Goal: Task Accomplishment & Management: Manage account settings

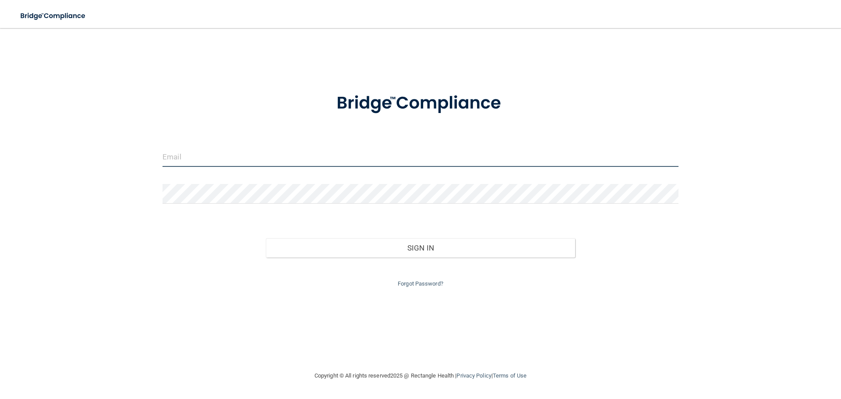
click at [278, 155] on input "email" at bounding box center [420, 157] width 516 height 20
type input "[EMAIL_ADDRESS][DOMAIN_NAME]"
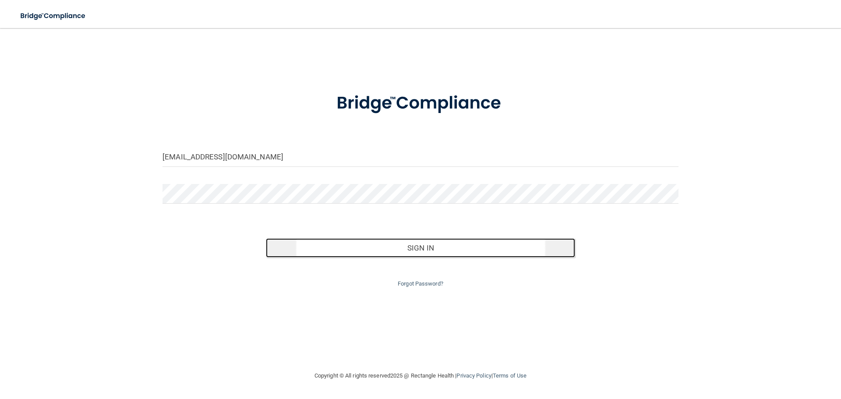
click at [438, 246] on button "Sign In" at bounding box center [421, 247] width 310 height 19
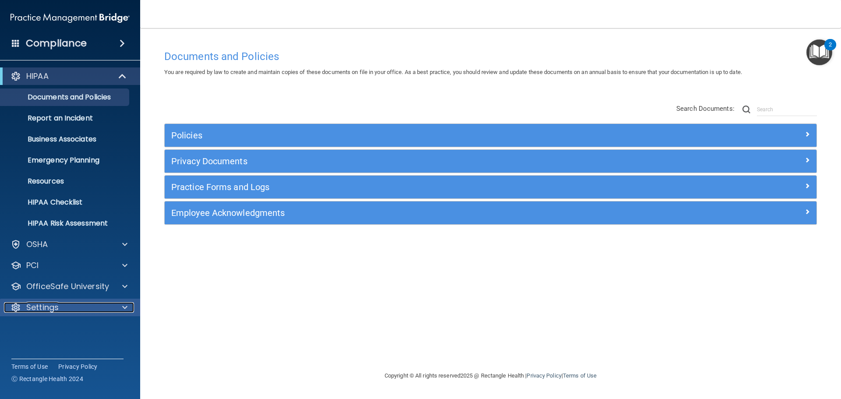
click at [27, 308] on p "Settings" at bounding box center [42, 307] width 32 height 11
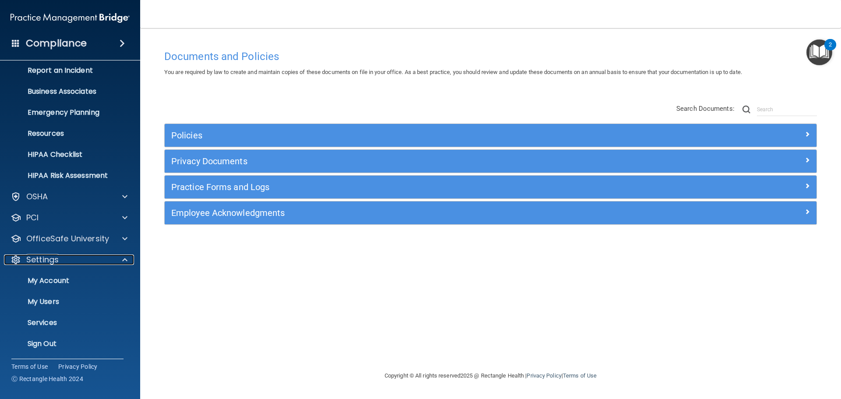
scroll to position [49, 0]
click at [56, 280] on p "My Account" at bounding box center [66, 279] width 120 height 9
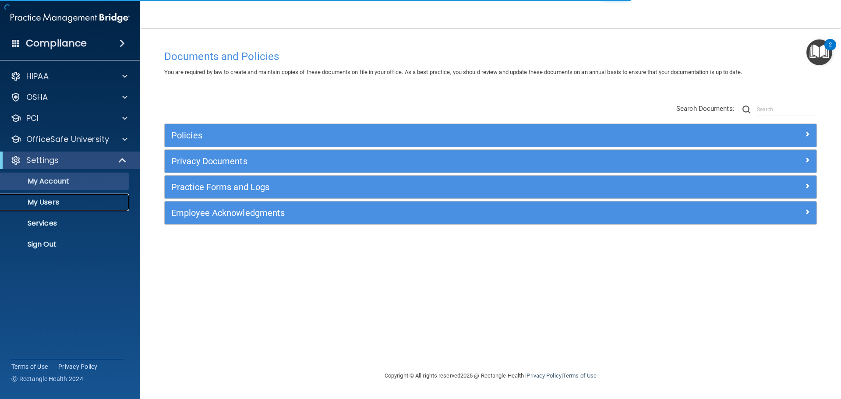
click at [53, 202] on p "My Users" at bounding box center [66, 202] width 120 height 9
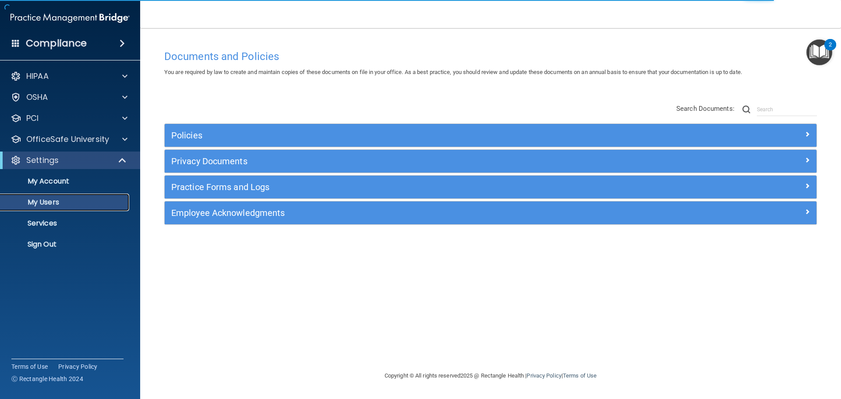
select select "20"
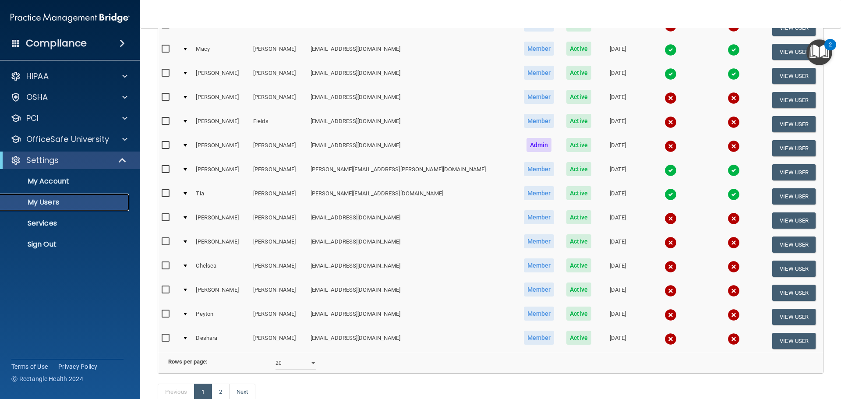
scroll to position [307, 0]
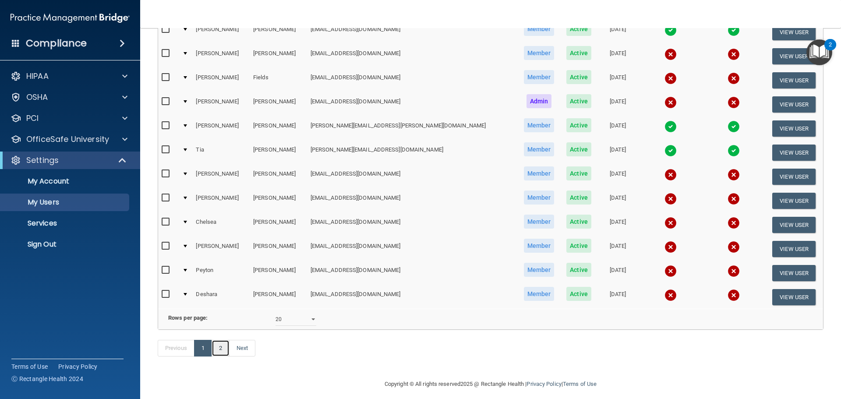
click at [223, 356] on link "2" at bounding box center [220, 348] width 18 height 17
select select "20"
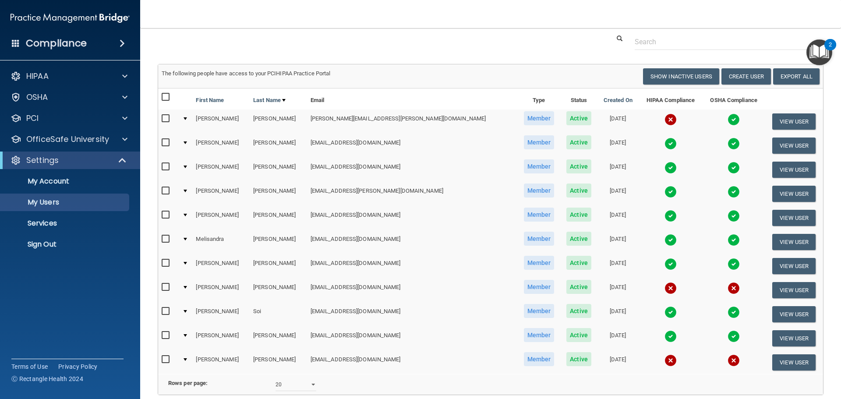
scroll to position [44, 0]
